Goal: Navigation & Orientation: Find specific page/section

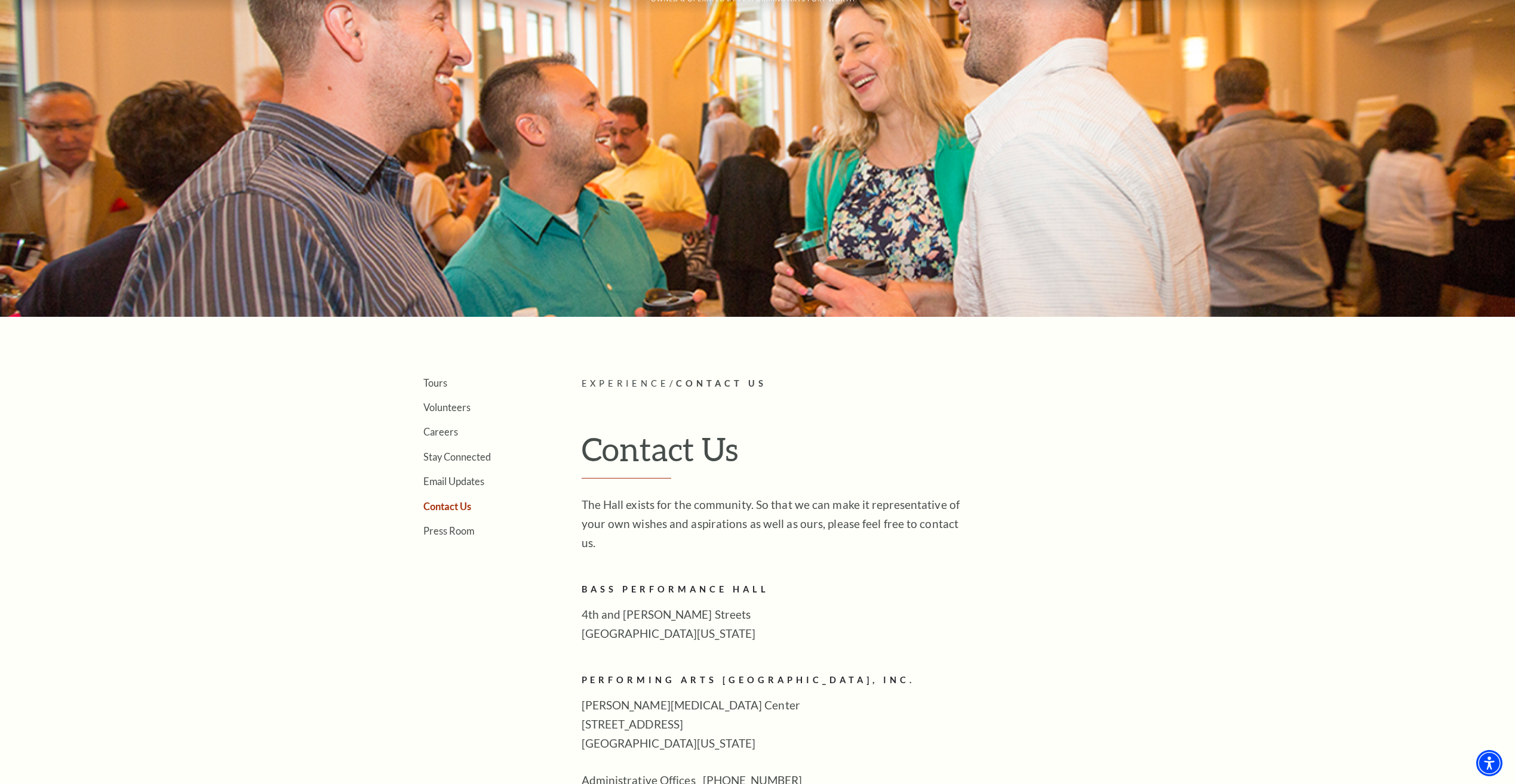
scroll to position [59, 0]
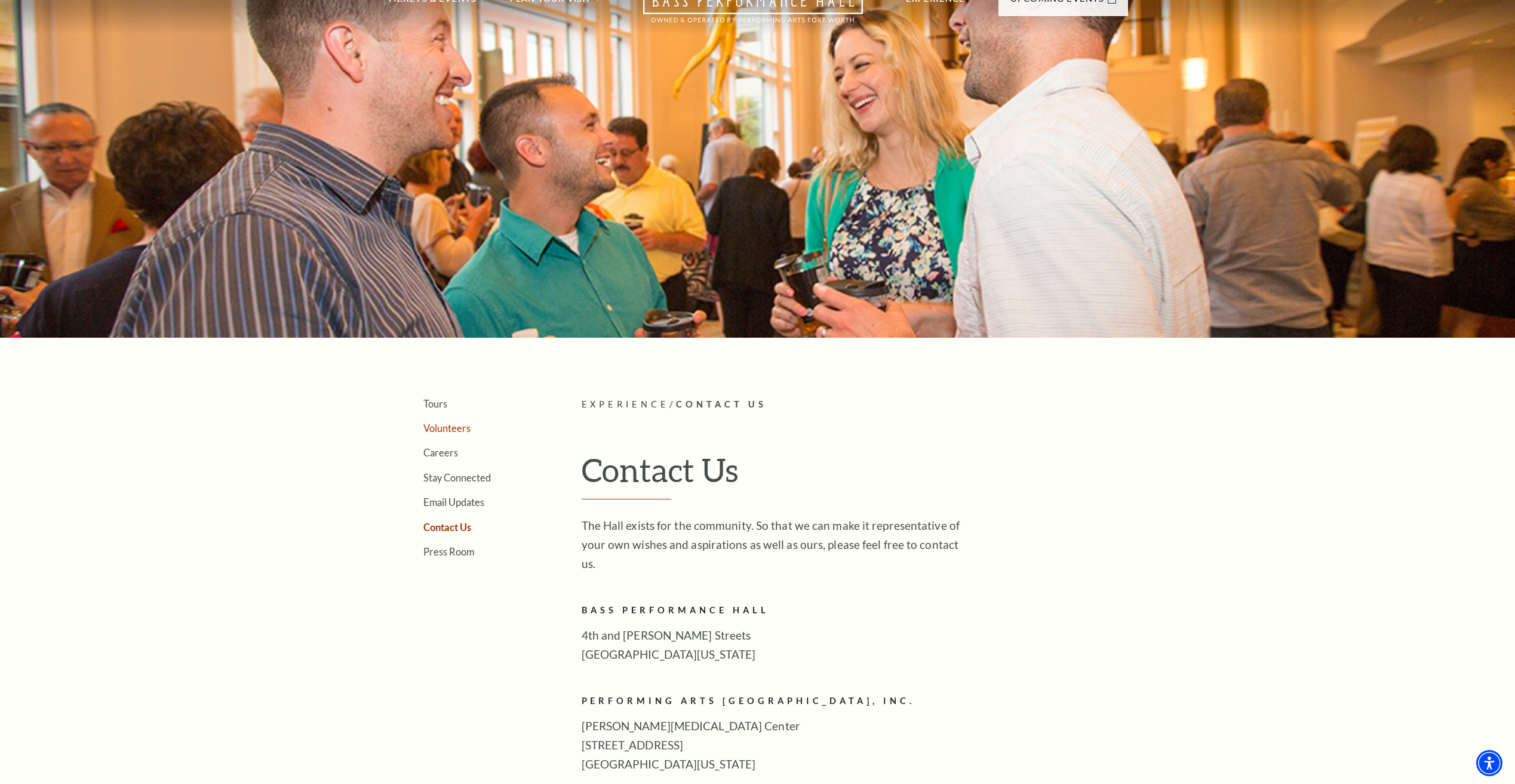
click at [431, 424] on link "Volunteers" at bounding box center [447, 428] width 47 height 11
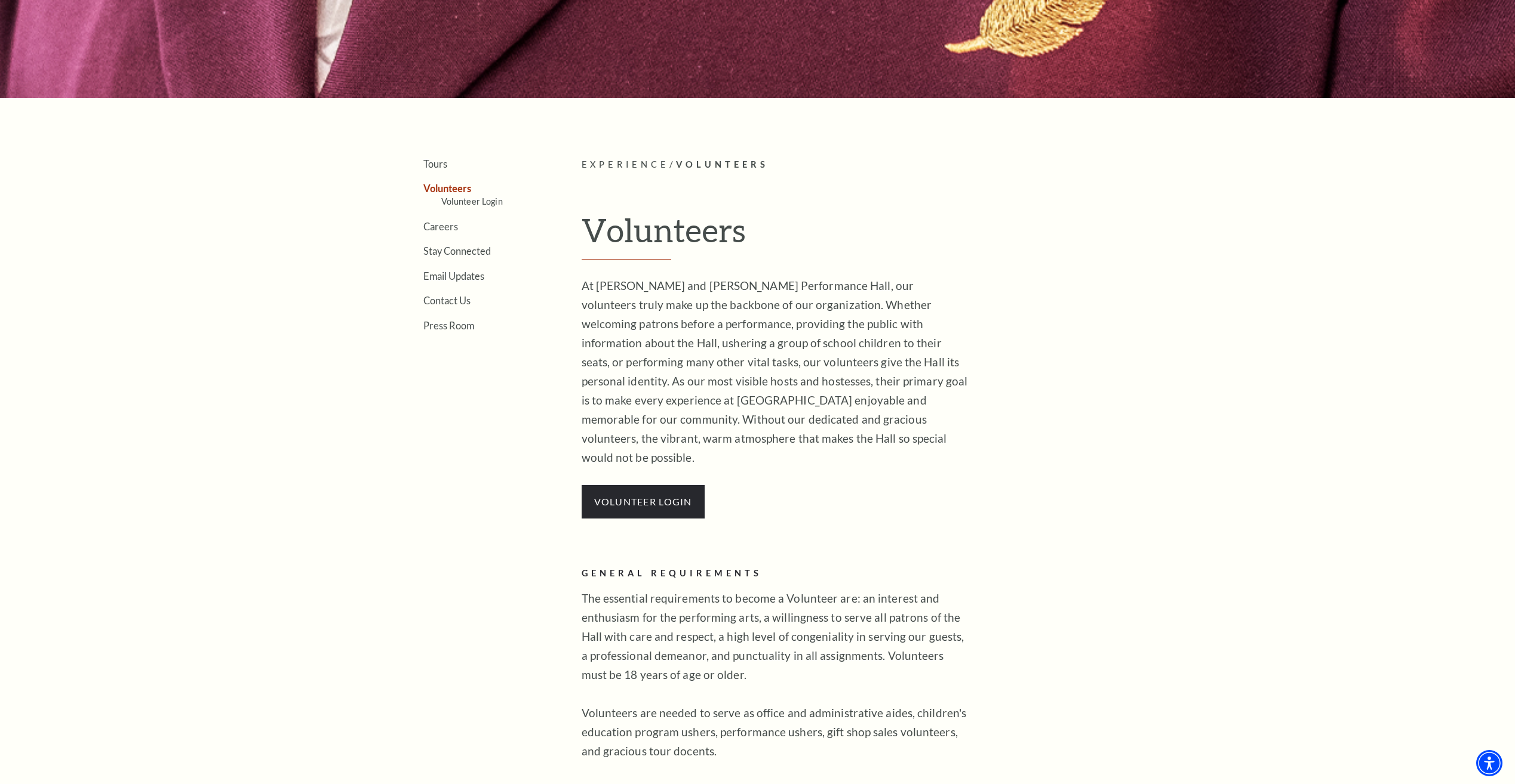
scroll to position [298, 0]
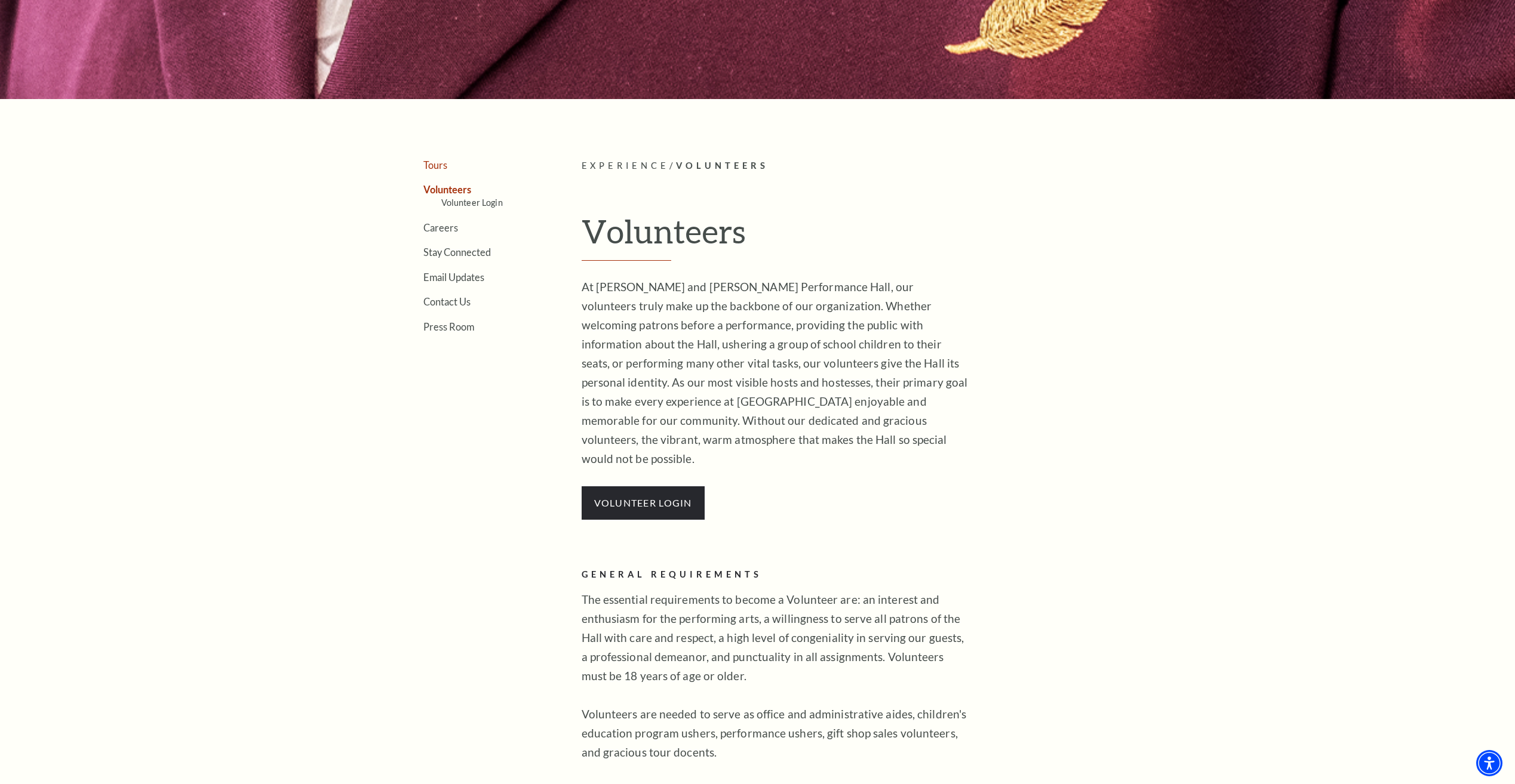
click at [431, 167] on link "Tours" at bounding box center [435, 165] width 24 height 11
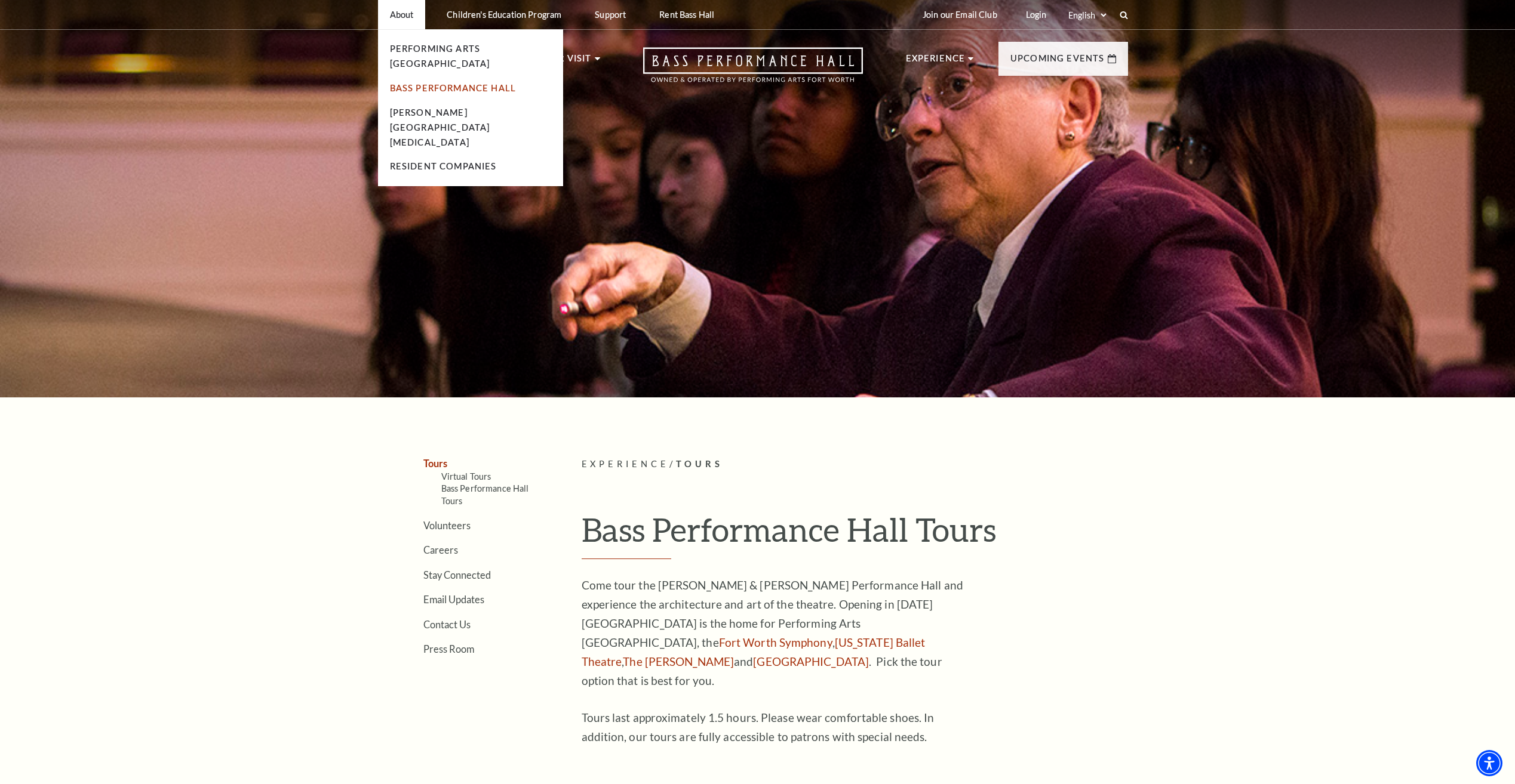
click at [419, 83] on link "Bass Performance Hall" at bounding box center [453, 88] width 127 height 10
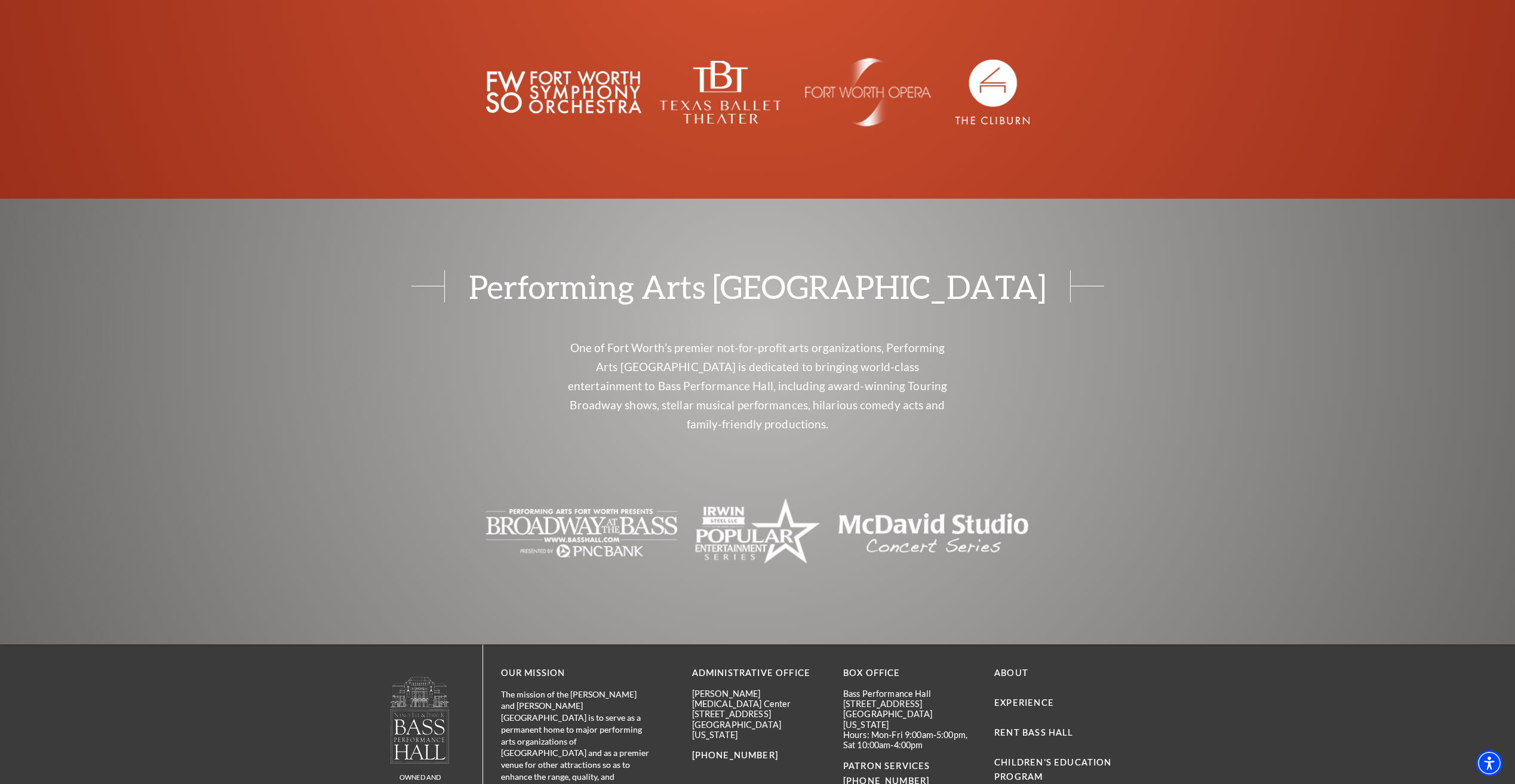
scroll to position [2460, 0]
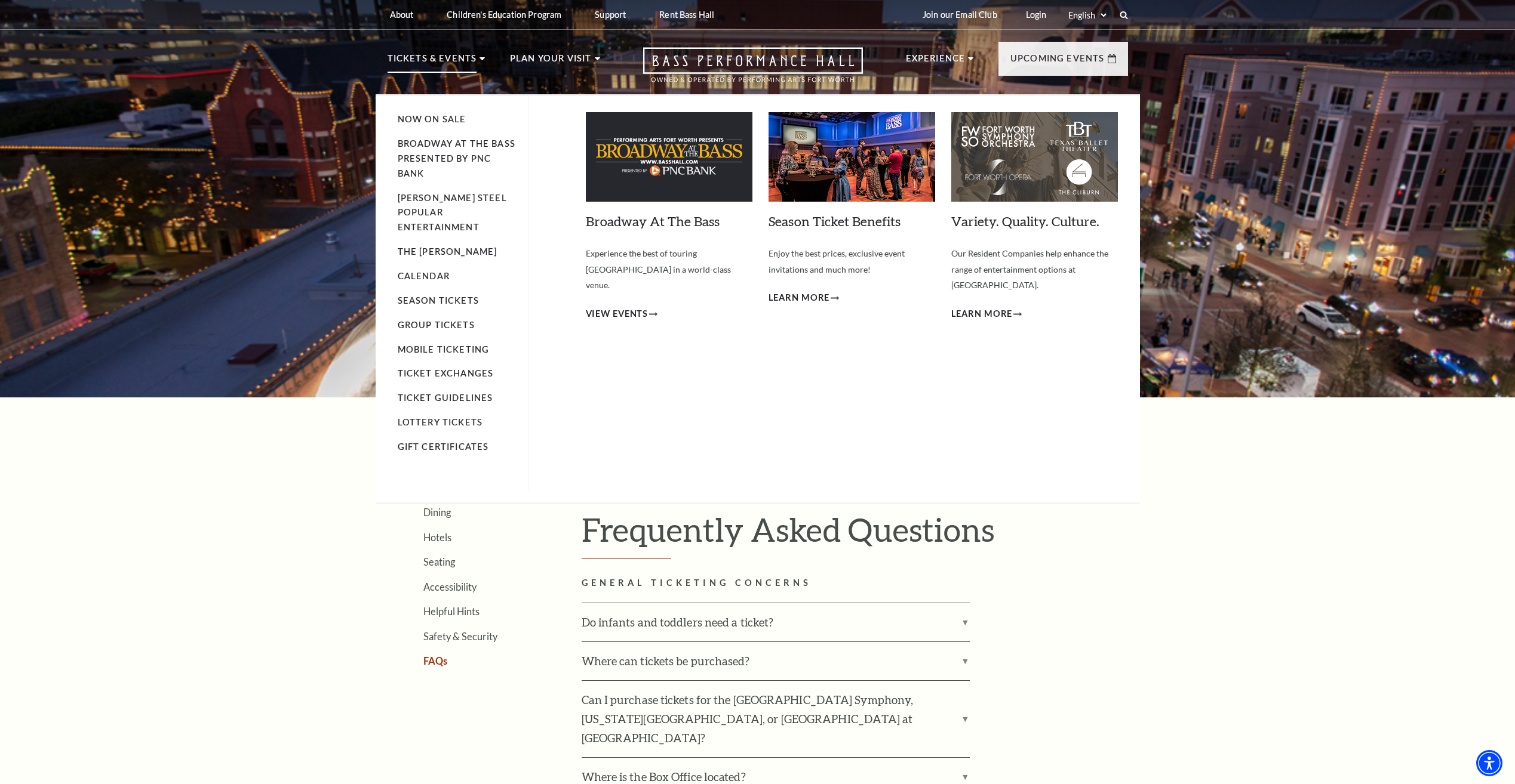
click at [441, 113] on li "Now On Sale" at bounding box center [457, 119] width 119 height 15
click at [441, 118] on link "Now On Sale" at bounding box center [431, 119] width 68 height 10
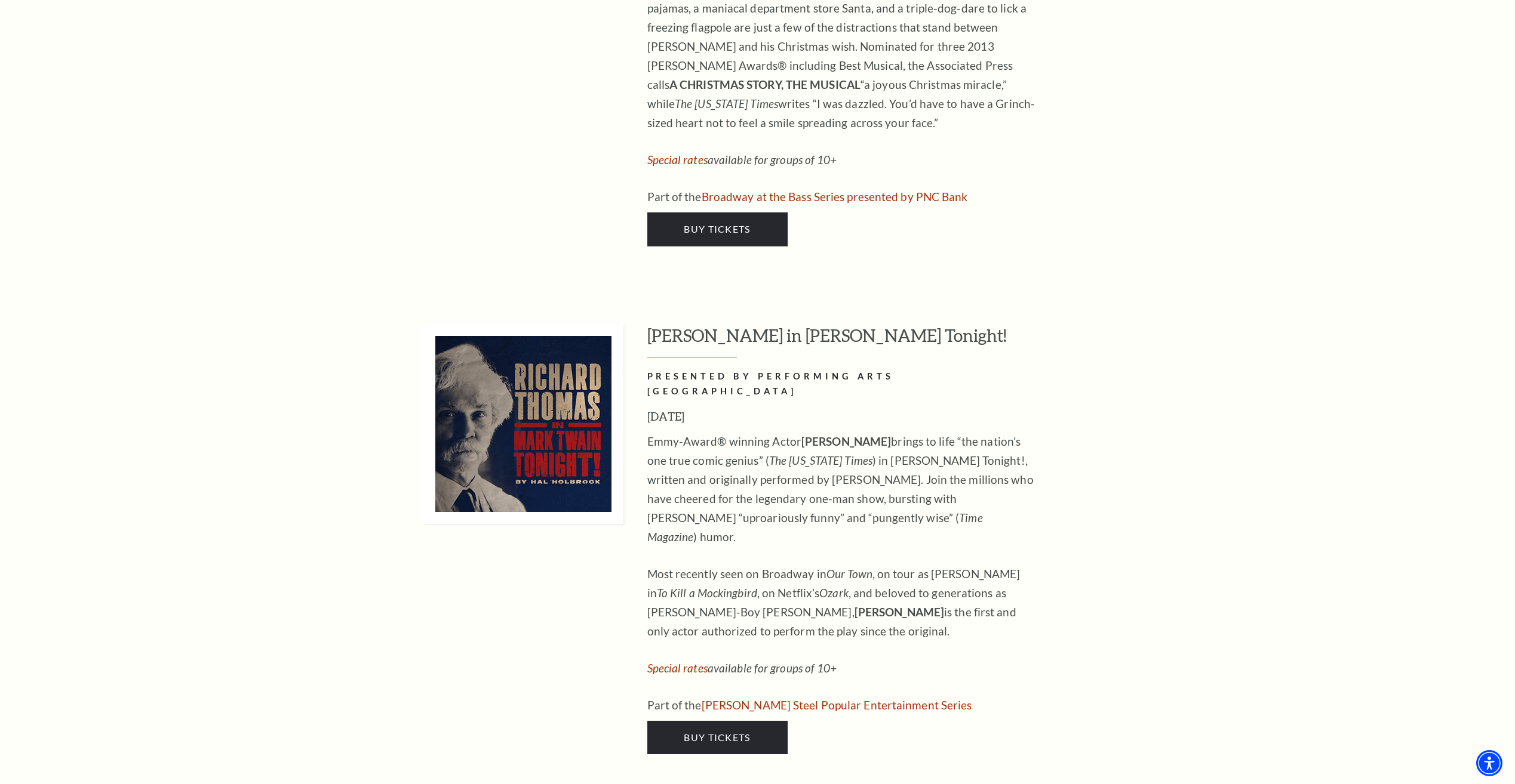
scroll to position [6148, 0]
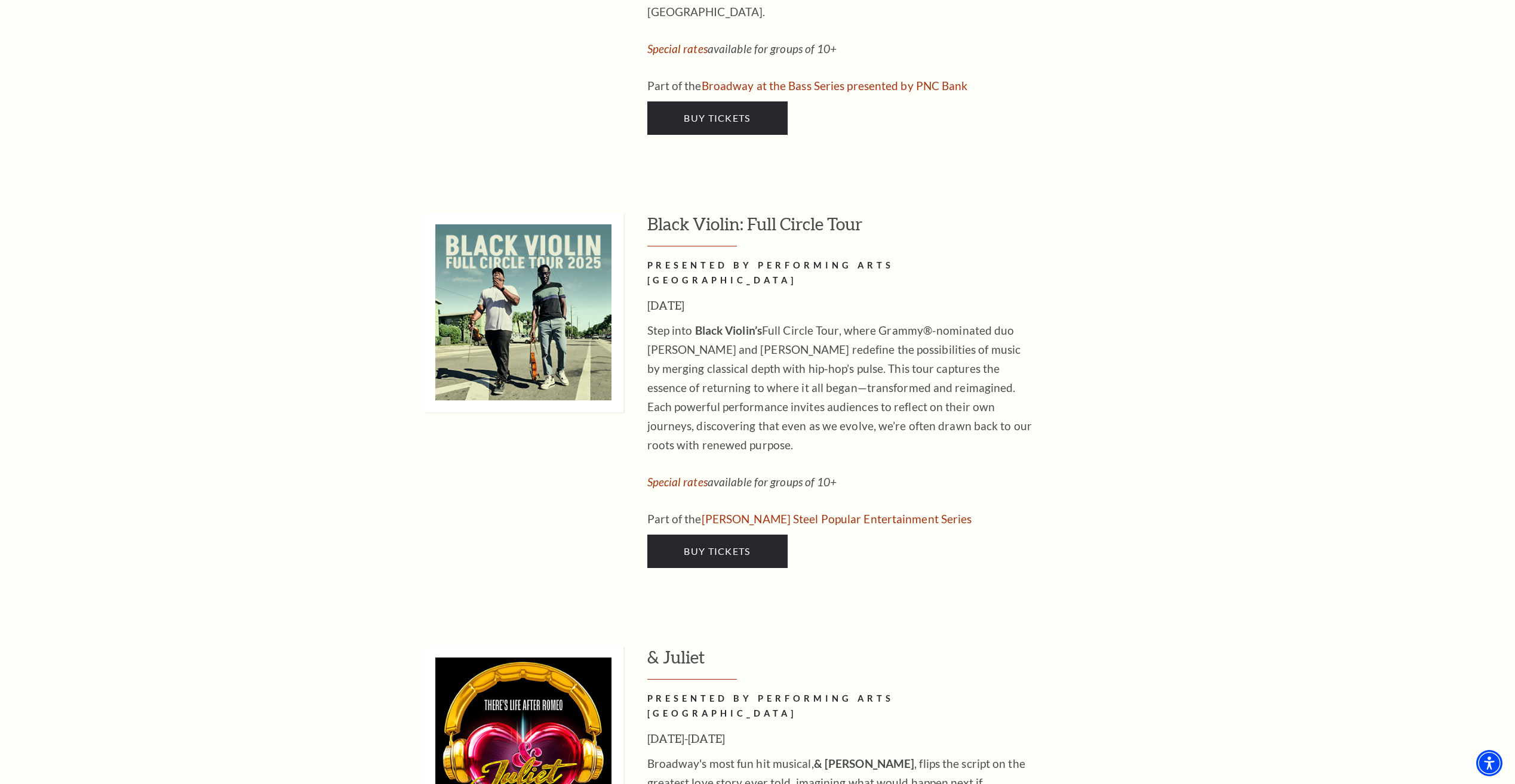
drag, startPoint x: 1271, startPoint y: 560, endPoint x: 1228, endPoint y: 321, distance: 242.8
